Goal: Information Seeking & Learning: Learn about a topic

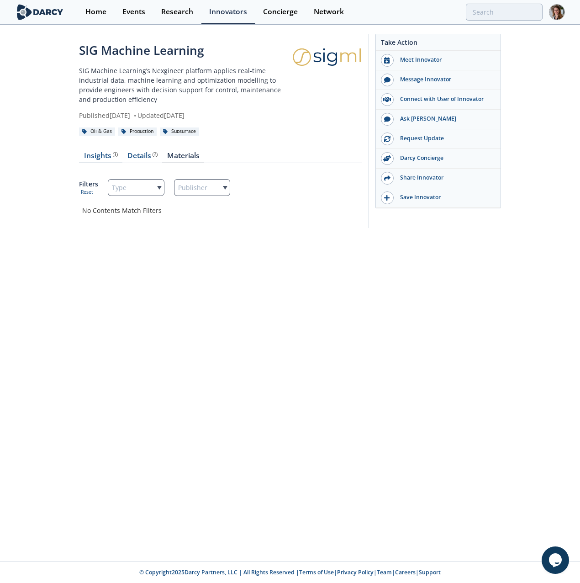
click at [96, 155] on div "Insights" at bounding box center [101, 155] width 34 height 7
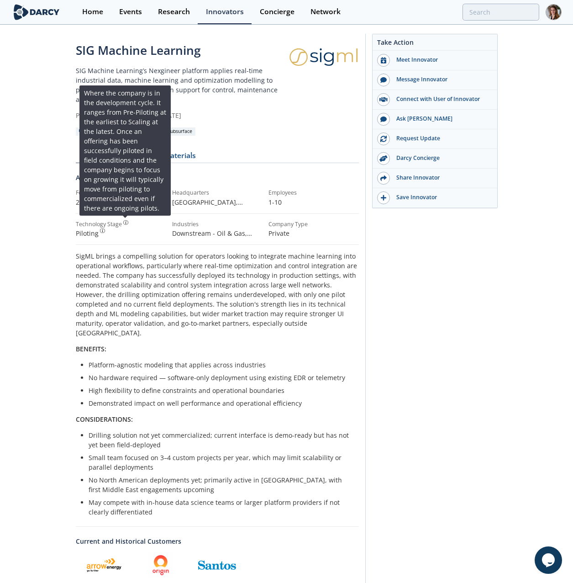
click at [124, 222] on img at bounding box center [125, 222] width 5 height 5
click at [126, 222] on img at bounding box center [125, 222] width 5 height 5
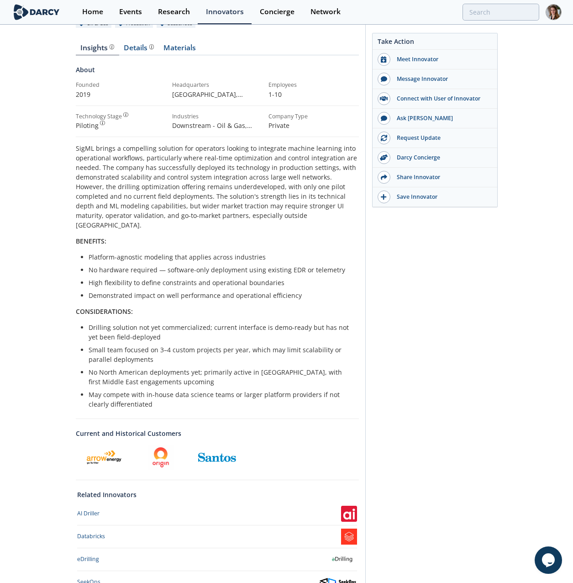
scroll to position [180, 0]
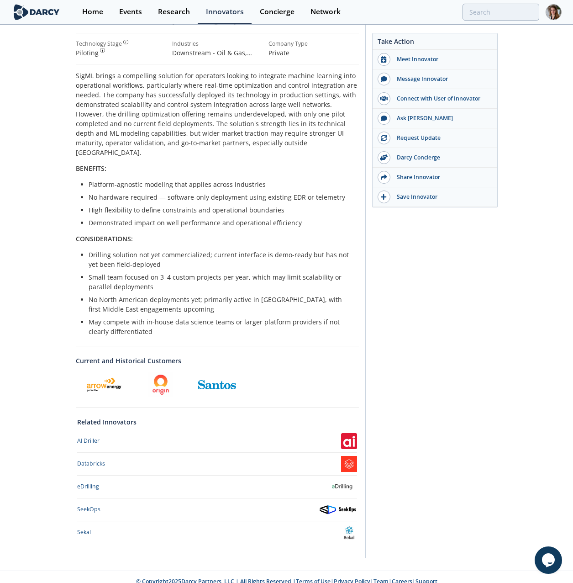
click at [349, 434] on img at bounding box center [349, 441] width 16 height 16
